Goal: Find specific page/section

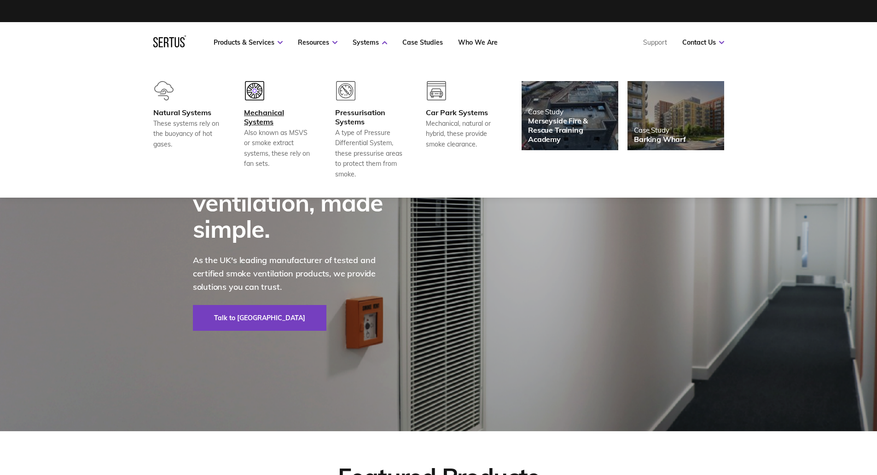
click at [274, 114] on div "Mechanical Systems" at bounding box center [278, 117] width 68 height 18
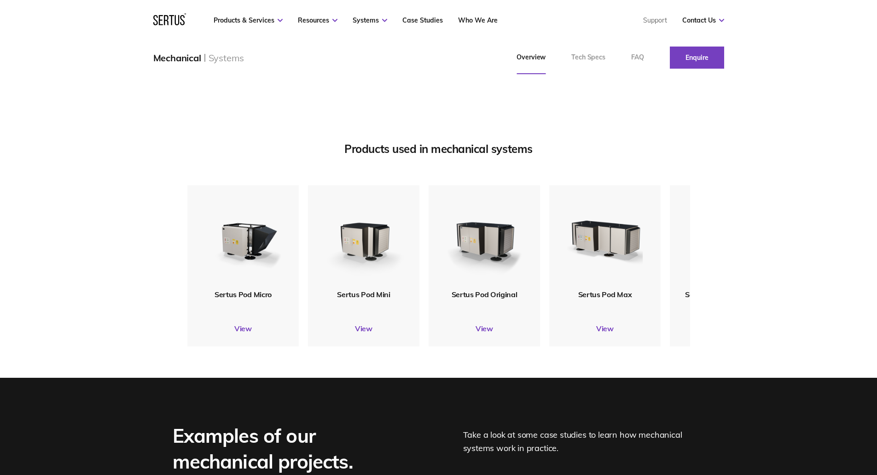
scroll to position [1059, 0]
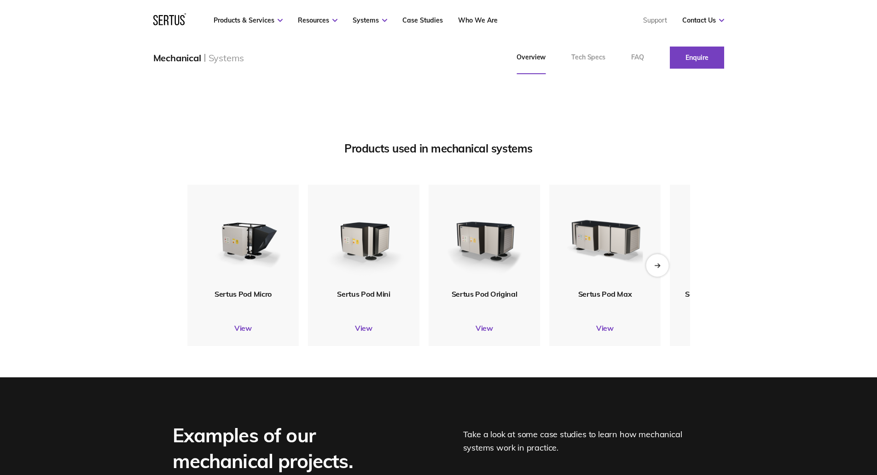
click at [661, 276] on div "Next slide" at bounding box center [657, 265] width 23 height 23
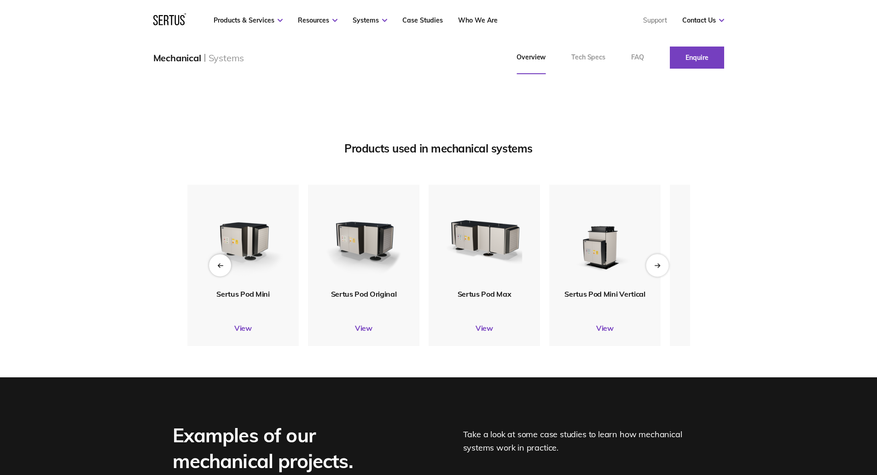
click at [661, 276] on div "Next slide" at bounding box center [657, 265] width 23 height 23
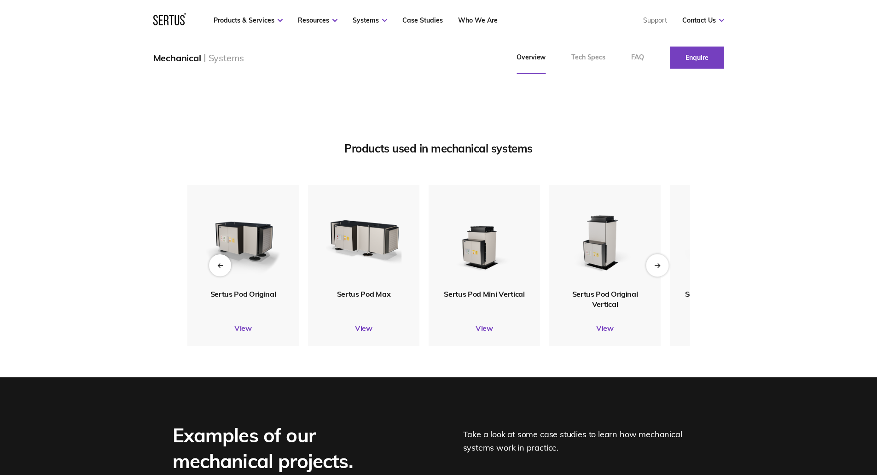
click at [649, 276] on div "Next slide" at bounding box center [657, 265] width 23 height 23
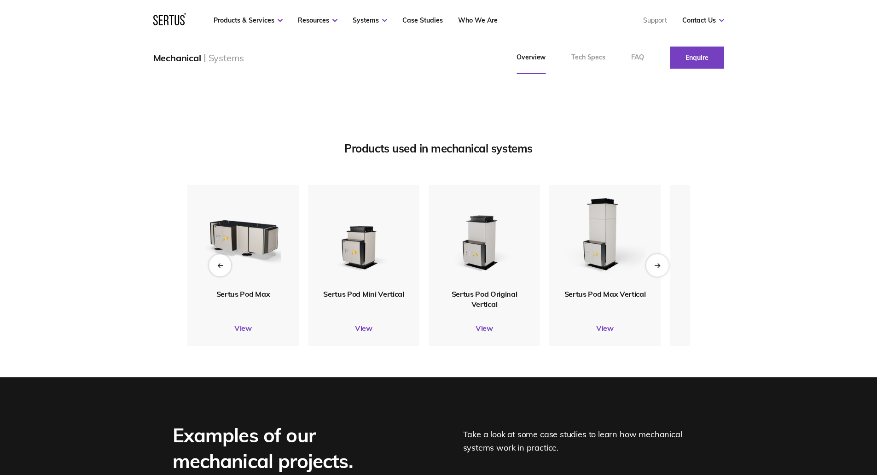
click at [649, 276] on div "Next slide" at bounding box center [657, 265] width 23 height 23
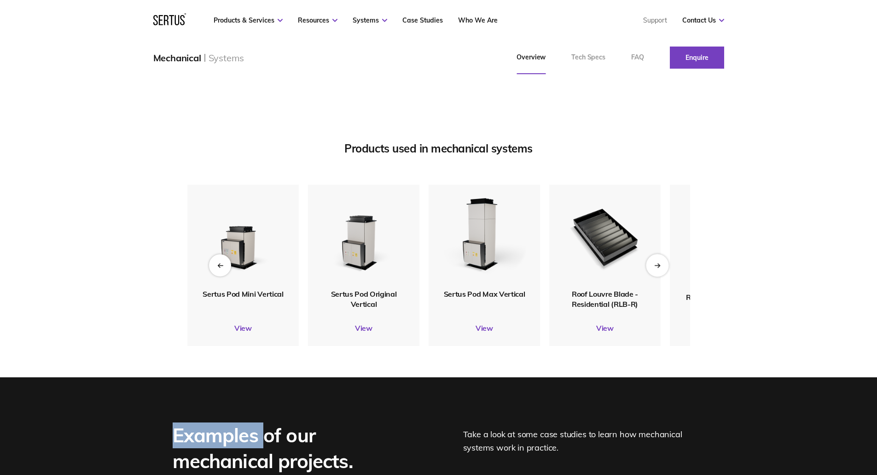
click at [649, 276] on div "Next slide" at bounding box center [657, 265] width 23 height 23
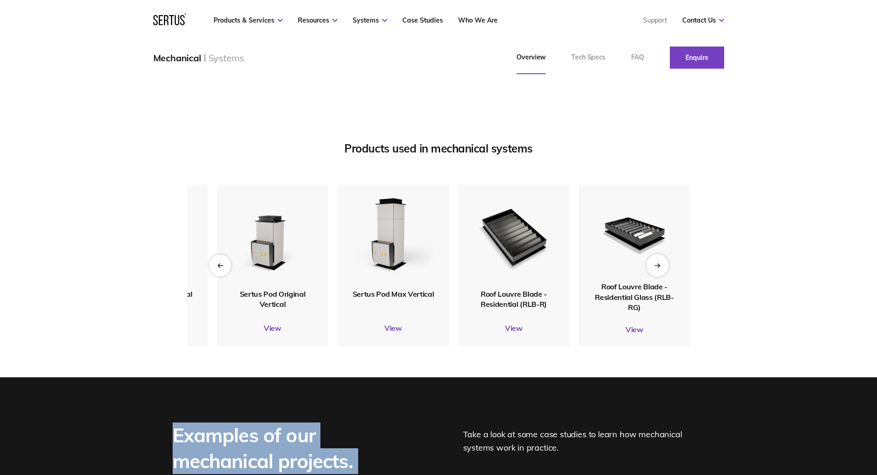
click at [649, 276] on div "Next slide" at bounding box center [657, 265] width 23 height 23
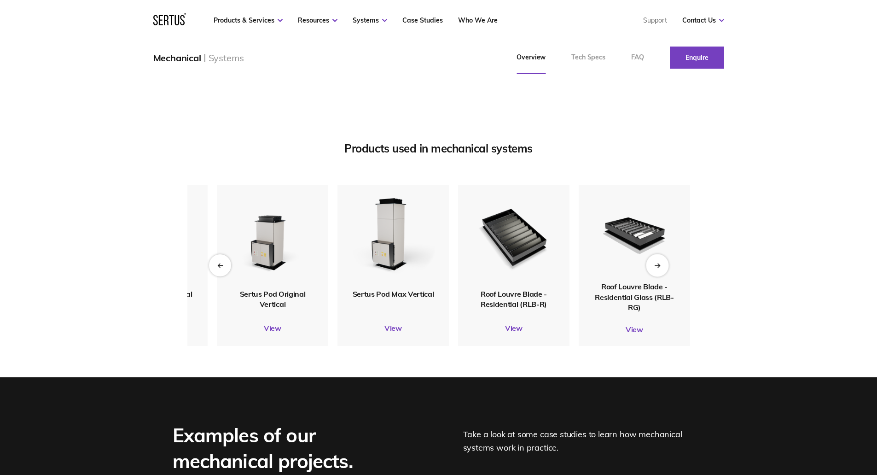
click at [656, 276] on div "Next slide" at bounding box center [657, 265] width 23 height 23
click at [658, 276] on div "Next slide" at bounding box center [657, 265] width 23 height 23
click at [186, 177] on div "Products used in mechanical systems Sertus Pod Micro View Sertus Pod Mini View …" at bounding box center [439, 243] width 540 height 204
